Goal: Communication & Community: Answer question/provide support

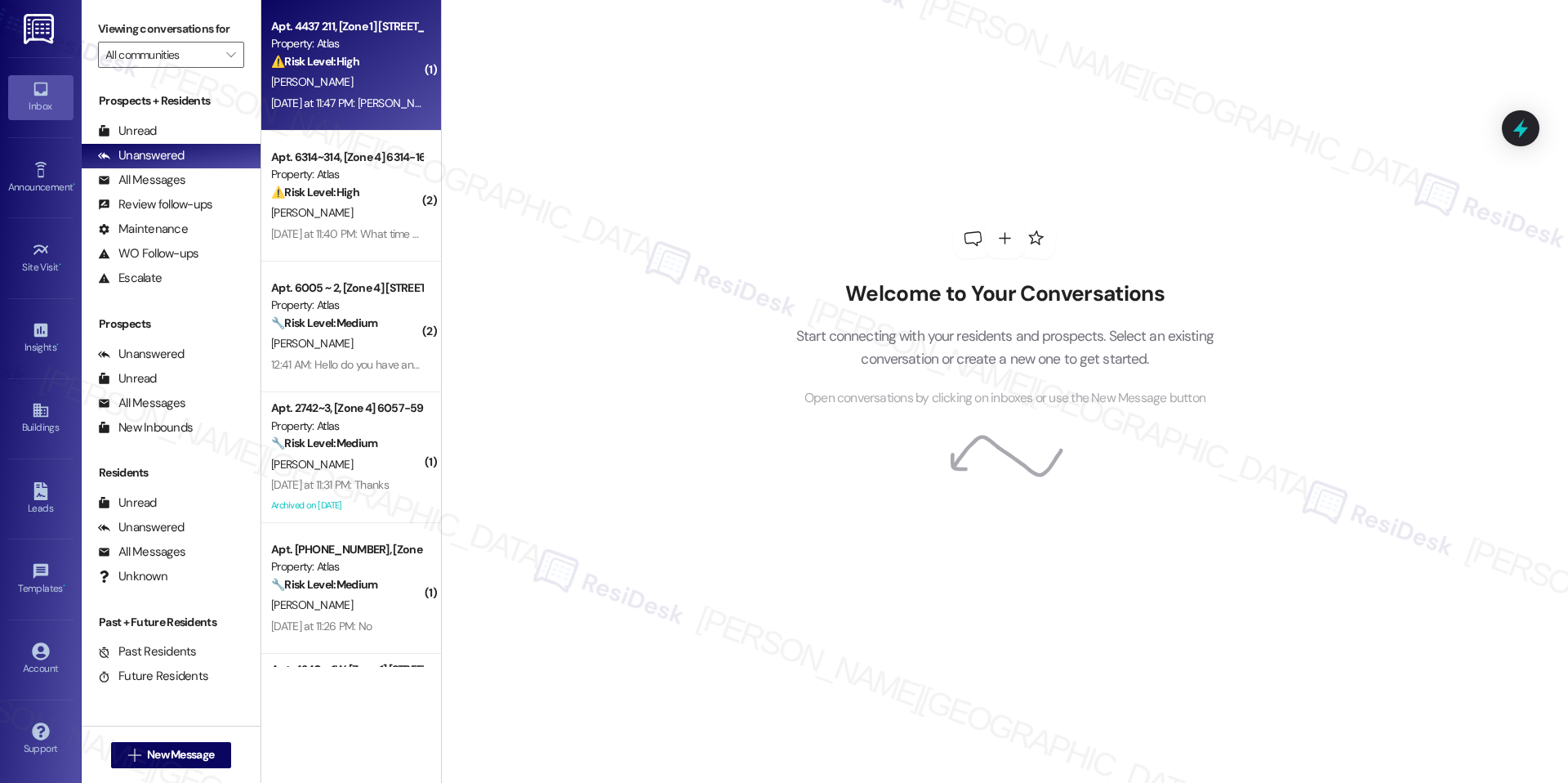
click at [398, 110] on div "[DATE] at 11:47 PM: [PERSON_NAME]'m still seeing the mouse's [DATE] at 11:47 PM…" at bounding box center [416, 103] width 288 height 15
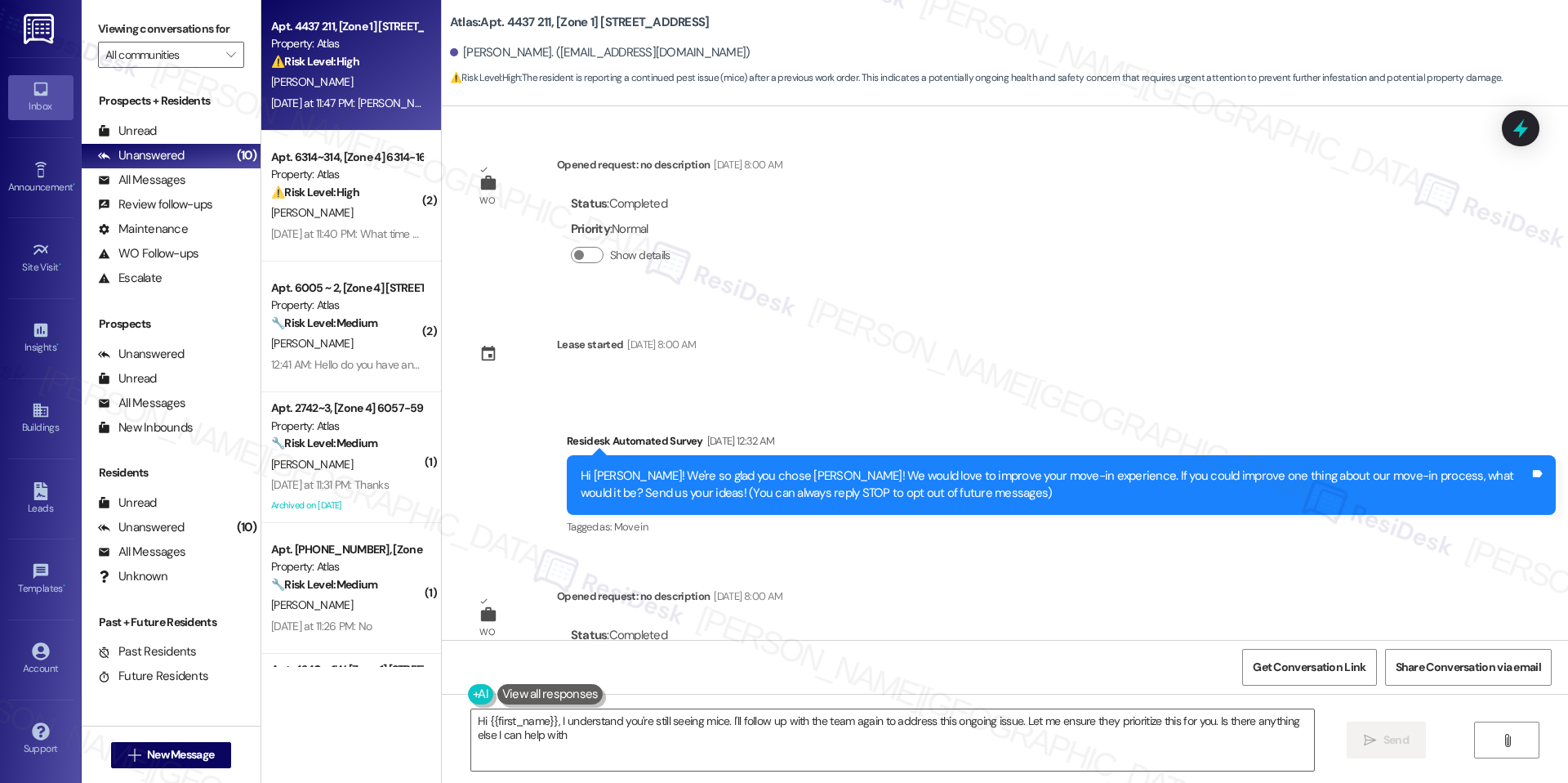
type textarea "Hi {{first_name}}, I understand you're still seeing mice. I'll follow up with t…"
